Goal: Task Accomplishment & Management: Use online tool/utility

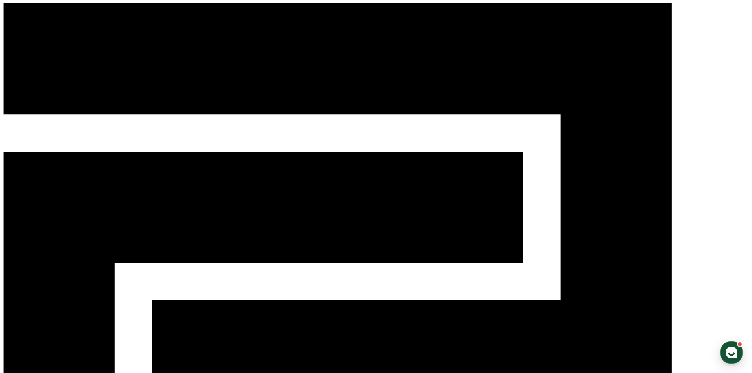
select select "**********"
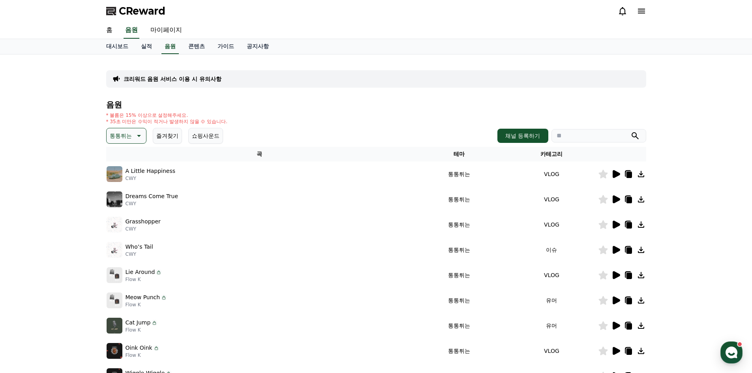
click at [617, 176] on icon at bounding box center [617, 174] width 8 height 8
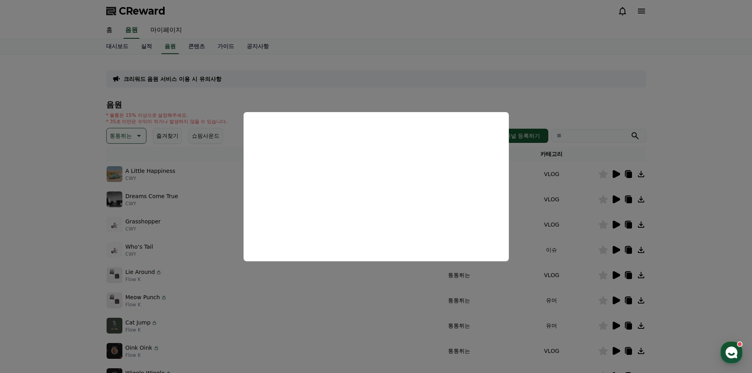
click at [615, 198] on button "close modal" at bounding box center [376, 186] width 752 height 373
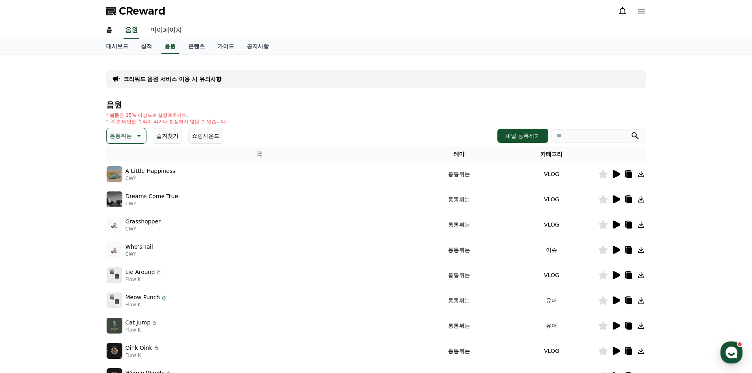
click at [613, 198] on icon at bounding box center [617, 199] width 8 height 8
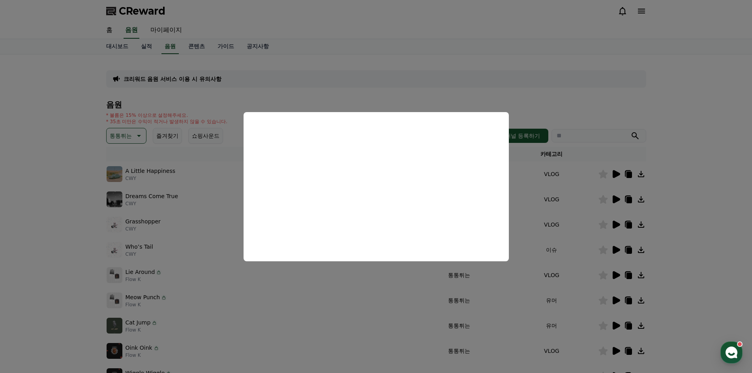
click at [614, 223] on button "close modal" at bounding box center [376, 186] width 752 height 373
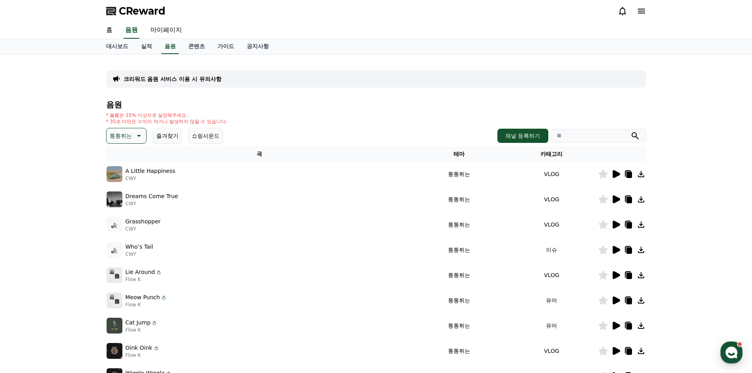
click at [614, 223] on icon at bounding box center [617, 225] width 8 height 8
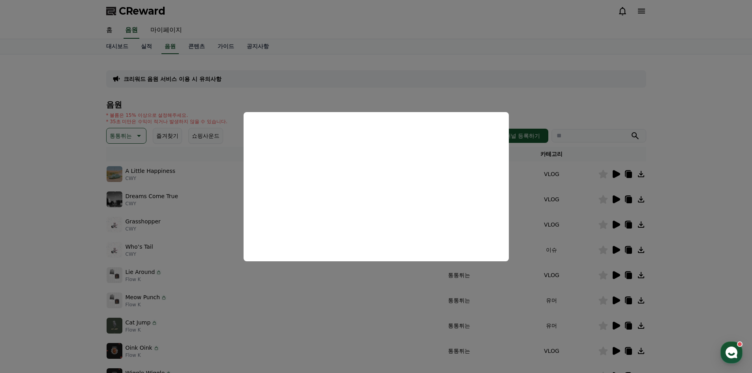
click at [604, 73] on button "close modal" at bounding box center [376, 186] width 752 height 373
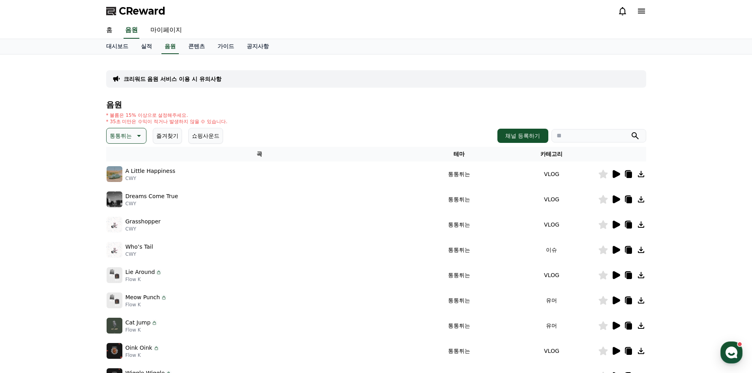
click at [629, 224] on icon at bounding box center [629, 225] width 6 height 6
click at [442, 116] on div "* 볼륨은 15% 이상으로 설정해주세요. * 35초 미만은 수익이 적거나 발생하지 않을 수 있습니다." at bounding box center [376, 118] width 540 height 13
click at [697, 117] on div "크리워드 음원 서비스 이용 시 유의사항 음원 * 볼륨은 15% 이상으로 설정해주세요. * 35초 미만은 수익이 적거나 발생하지 않을 수 있습니…" at bounding box center [376, 245] width 752 height 382
click at [619, 252] on icon at bounding box center [615, 249] width 9 height 9
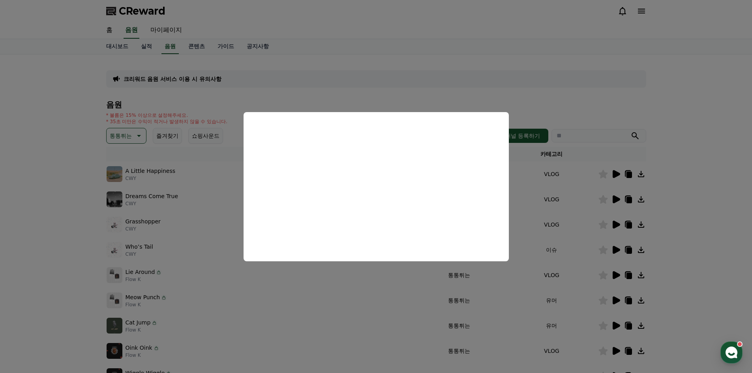
click at [662, 236] on button "close modal" at bounding box center [376, 186] width 752 height 373
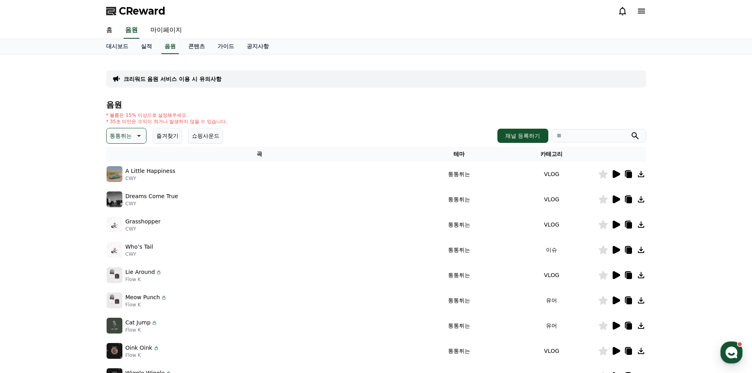
click at [631, 251] on icon at bounding box center [629, 251] width 6 height 6
click at [619, 276] on icon at bounding box center [617, 275] width 8 height 8
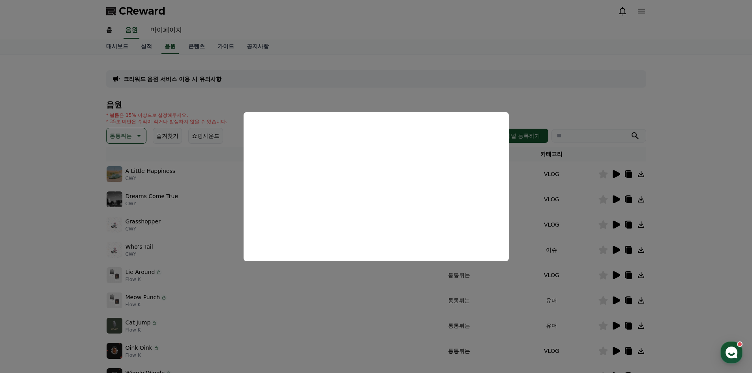
click at [380, 324] on button "close modal" at bounding box center [376, 186] width 752 height 373
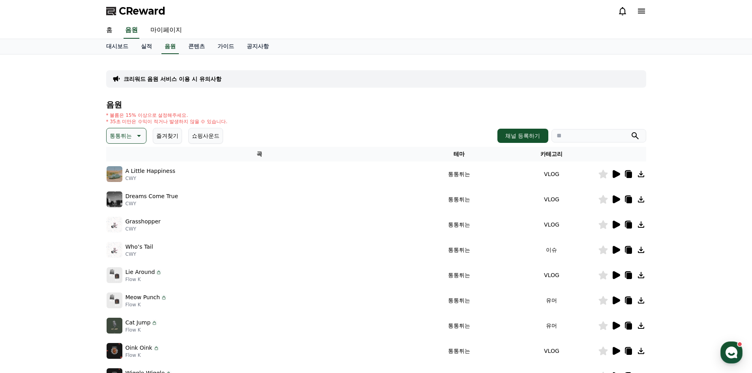
click at [613, 298] on icon at bounding box center [617, 301] width 8 height 8
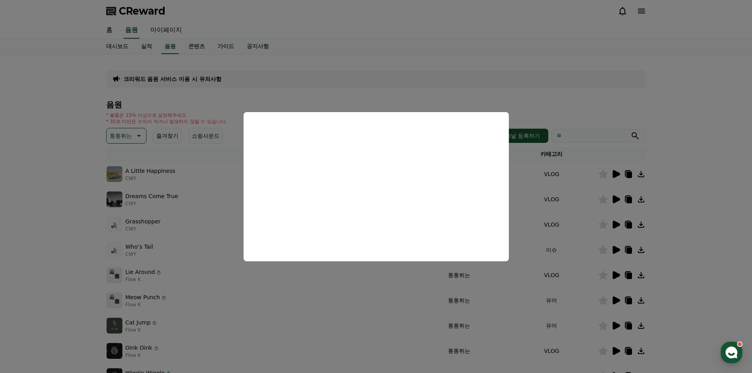
click at [341, 284] on button "close modal" at bounding box center [376, 186] width 752 height 373
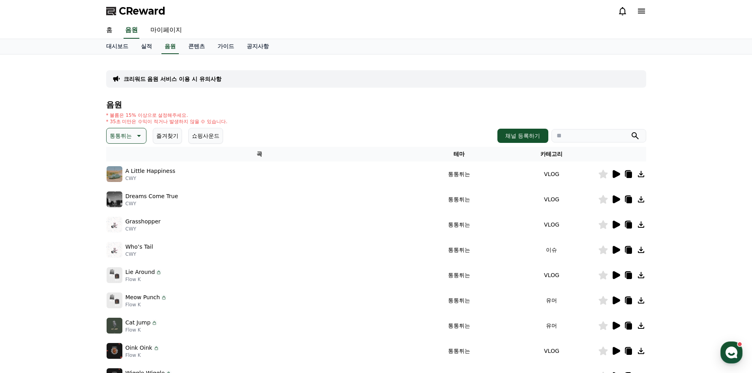
click at [614, 324] on icon at bounding box center [617, 326] width 8 height 8
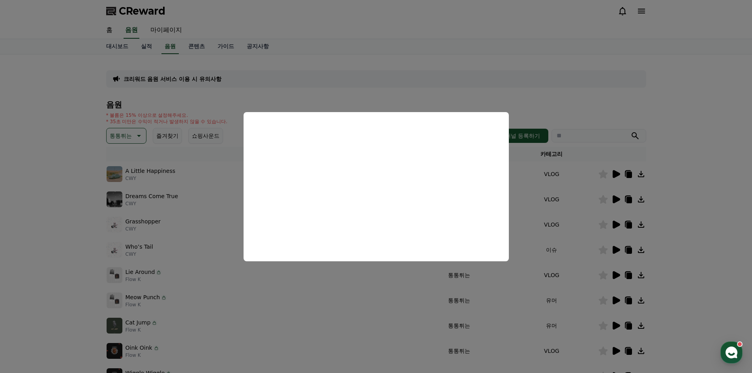
click at [446, 317] on button "close modal" at bounding box center [376, 186] width 752 height 373
